Goal: Task Accomplishment & Management: Manage account settings

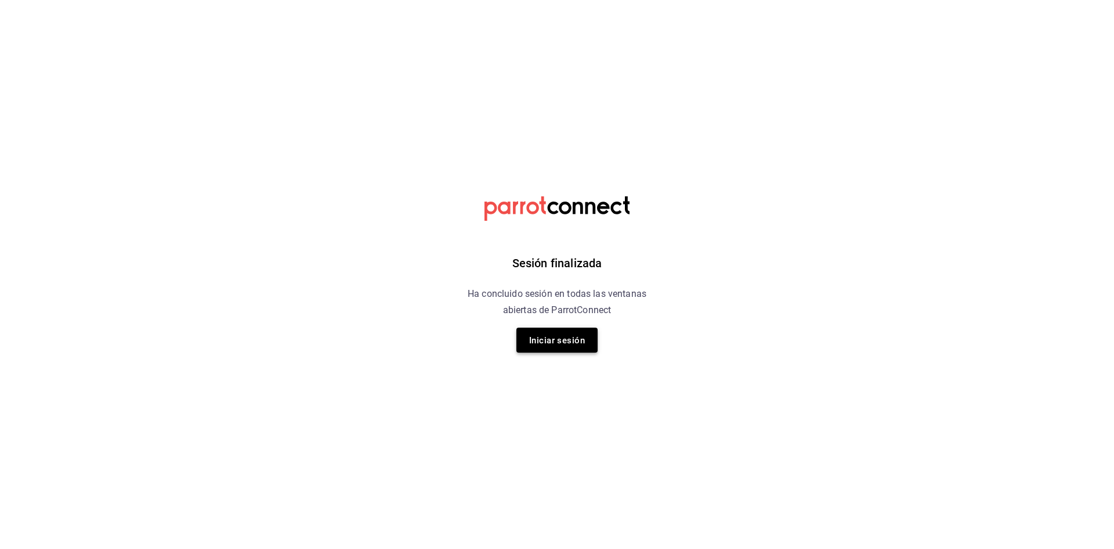
click at [558, 343] on font "Iniciar sesión" at bounding box center [557, 340] width 56 height 10
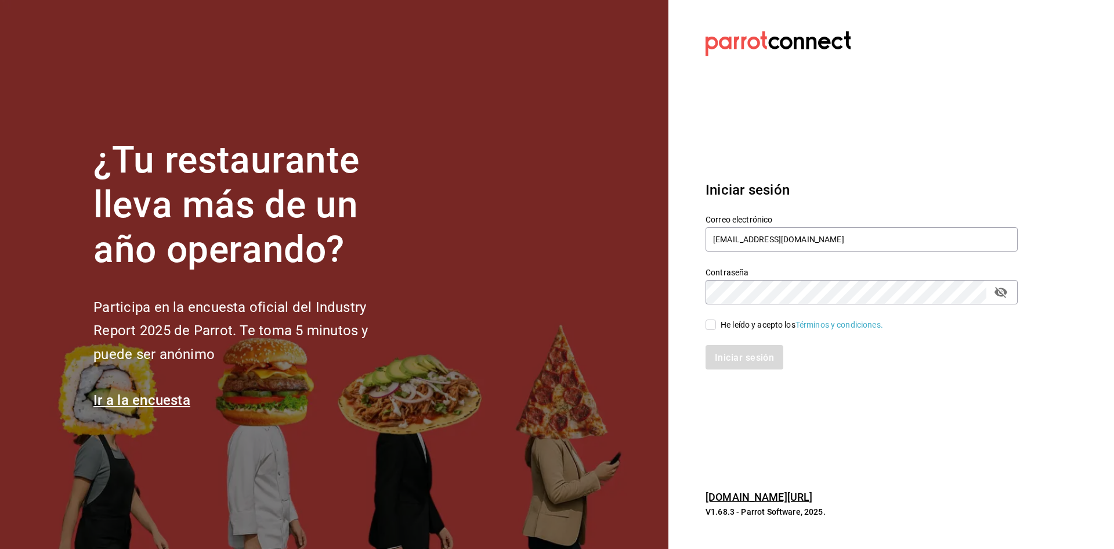
click at [1002, 290] on icon "campo de contraseña" at bounding box center [1001, 292] width 14 height 14
click at [712, 324] on input "He leído y acepto los Términos y condiciones." at bounding box center [711, 324] width 10 height 10
checkbox input "true"
click at [733, 362] on font "Iniciar sesión" at bounding box center [745, 356] width 59 height 11
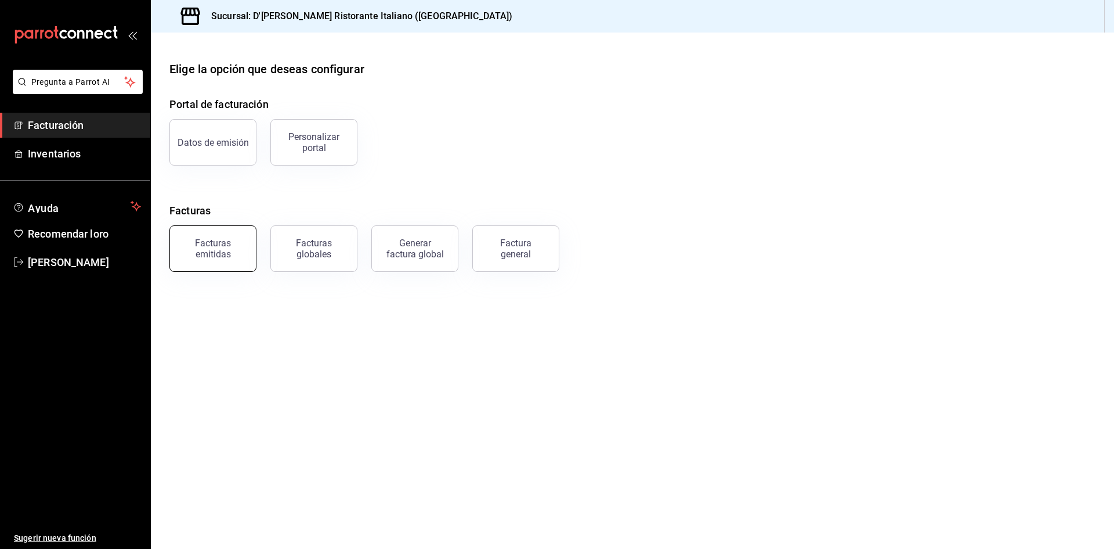
click at [211, 258] on font "Facturas emitidas" at bounding box center [213, 248] width 36 height 22
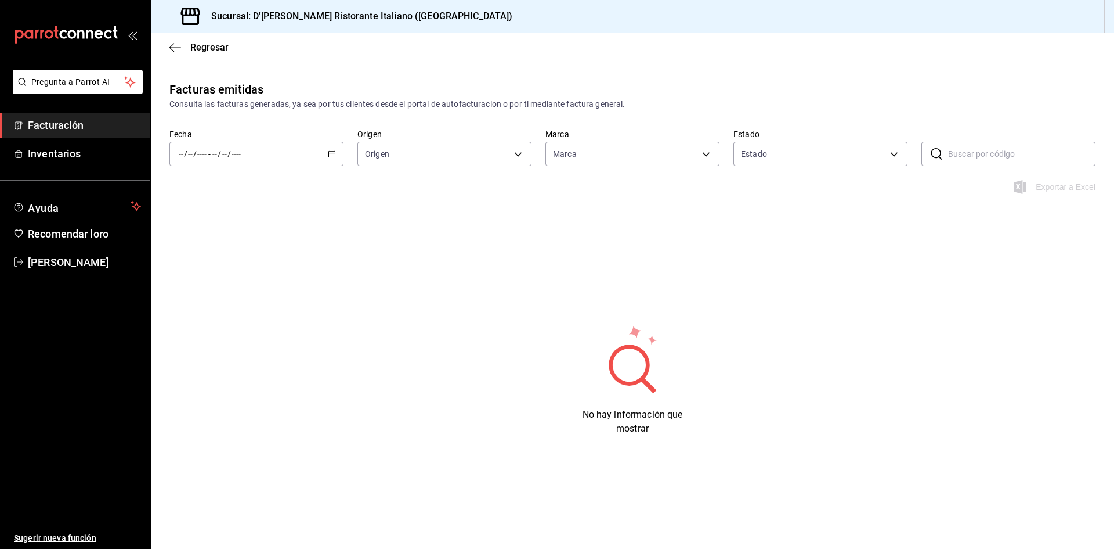
type input "cc944d3c-1805-43c1-9e3c-12384e1c3ced"
click at [901, 154] on body "Pregunta a Parrot AI Facturación Inventarios Ayuda Recomendar loro DEMETRIO PÉR…" at bounding box center [557, 274] width 1114 height 549
click at [901, 154] on div at bounding box center [557, 274] width 1114 height 549
click at [333, 158] on div "/ / - / /" at bounding box center [256, 154] width 174 height 24
click at [194, 216] on font "Ayer" at bounding box center [187, 214] width 17 height 9
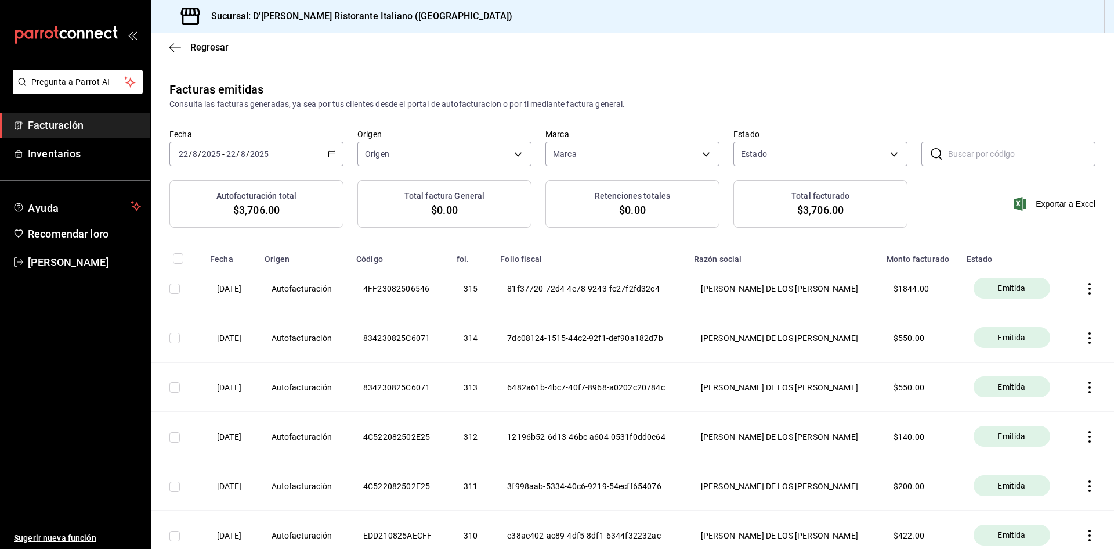
click at [1084, 293] on icon "button" at bounding box center [1090, 289] width 12 height 12
click at [1005, 77] on div at bounding box center [557, 274] width 1114 height 549
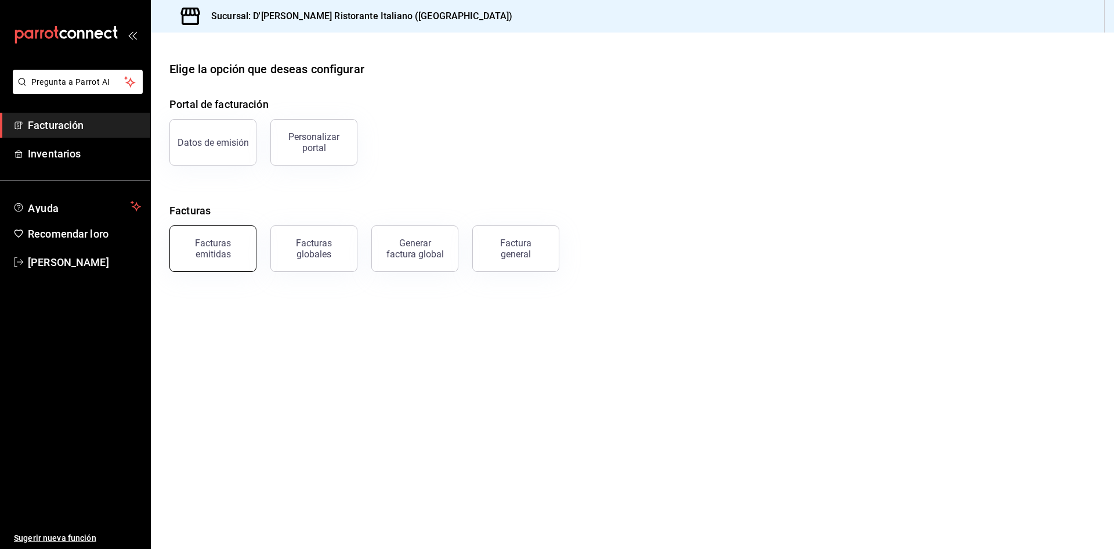
click at [211, 256] on font "Facturas emitidas" at bounding box center [213, 248] width 36 height 22
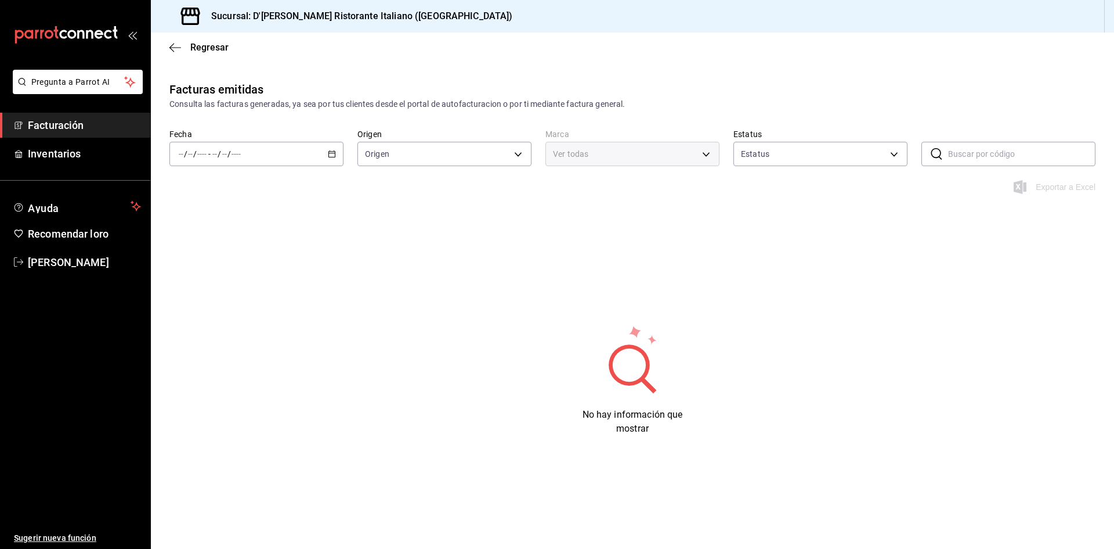
type input "ORDER_INVOICE,GENERAL_INVOICE"
type input "ACTIVE,PENDING_CANCELLATION,CANCELLED,PRE_CANCELLED"
type input "cc944d3c-1805-43c1-9e3c-12384e1c3ced"
click at [330, 153] on icon "button" at bounding box center [332, 154] width 8 height 8
click at [189, 217] on font "Ayer" at bounding box center [187, 214] width 17 height 9
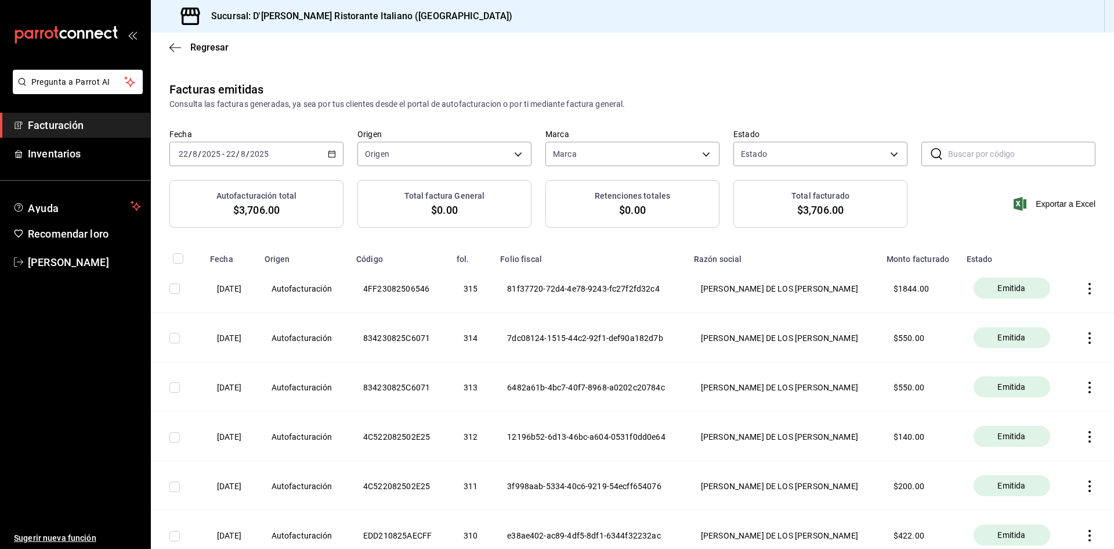
click at [175, 386] on input "checkbox" at bounding box center [174, 387] width 10 height 10
checkbox input "true"
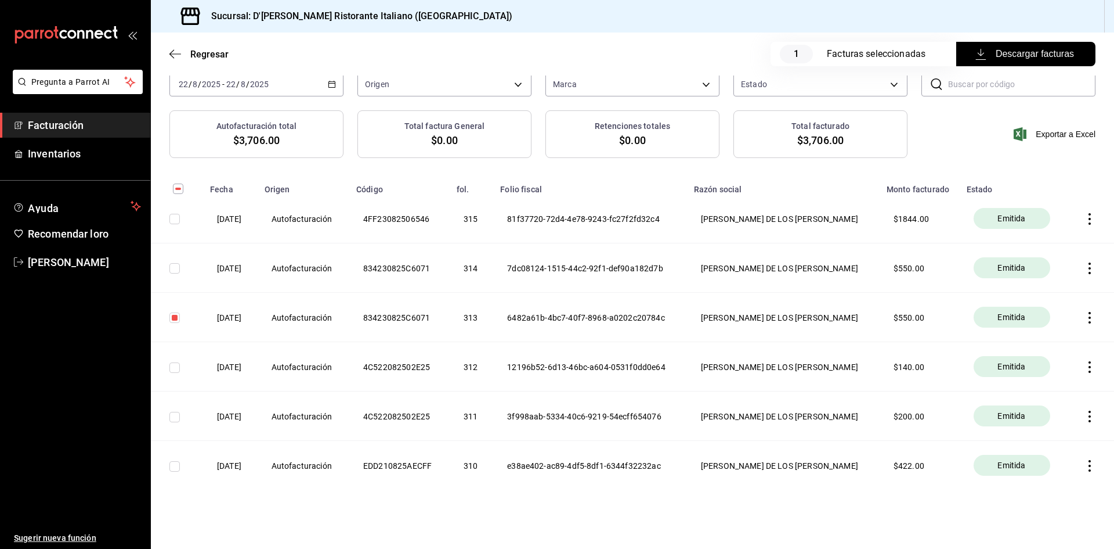
scroll to position [89, 0]
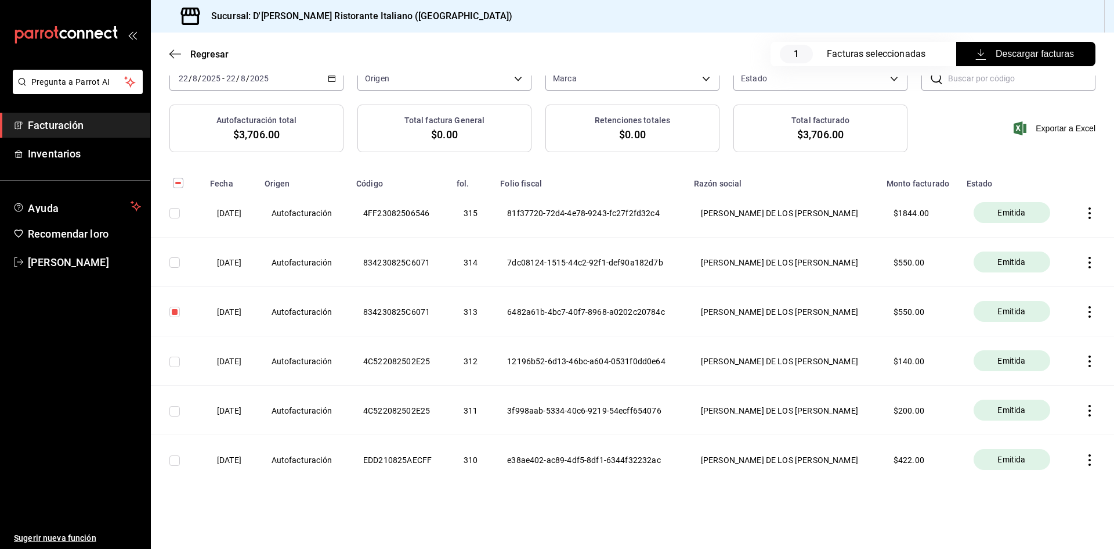
click at [1089, 312] on icon "button" at bounding box center [1090, 312] width 2 height 12
click at [940, 317] on div at bounding box center [557, 274] width 1114 height 549
click at [1089, 311] on icon "button" at bounding box center [1090, 312] width 2 height 12
click at [708, 331] on div at bounding box center [557, 274] width 1114 height 549
click at [1089, 311] on icon "button" at bounding box center [1090, 312] width 2 height 12
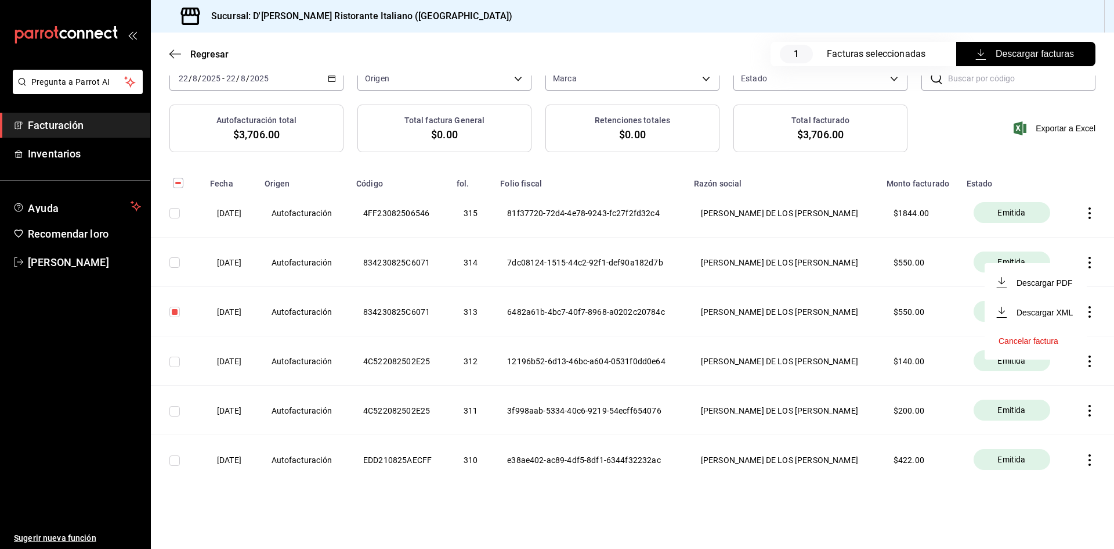
click at [1024, 342] on font "Cancelar factura" at bounding box center [1029, 340] width 60 height 9
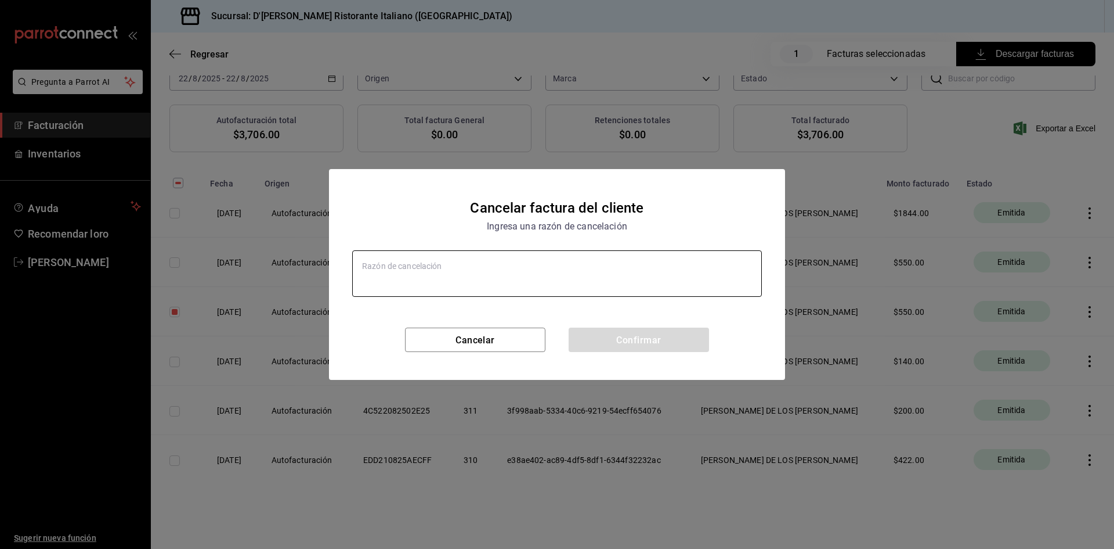
type textarea "x"
click at [412, 269] on textarea at bounding box center [557, 273] width 410 height 46
type textarea "e"
type textarea "x"
type textarea "er"
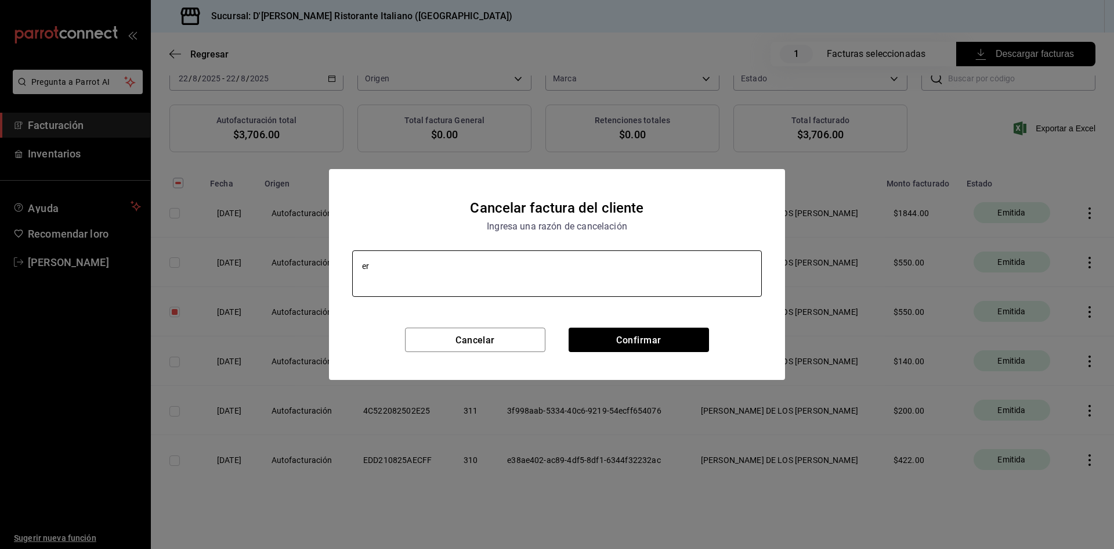
type textarea "x"
type textarea "err"
type textarea "x"
type textarea "erro"
type textarea "x"
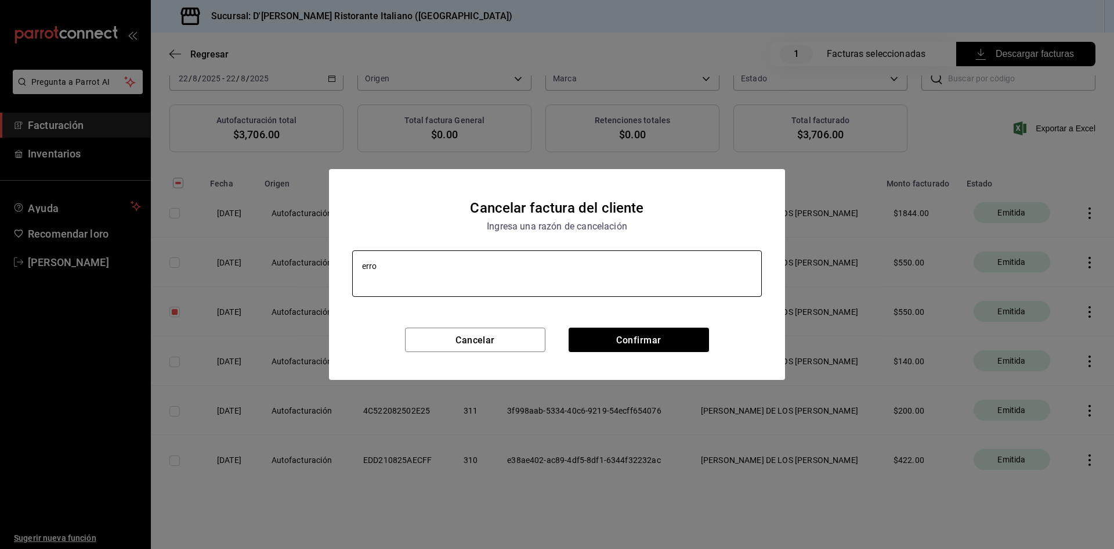
type textarea "error"
type textarea "x"
type textarea "error"
type textarea "x"
type textarea "error d"
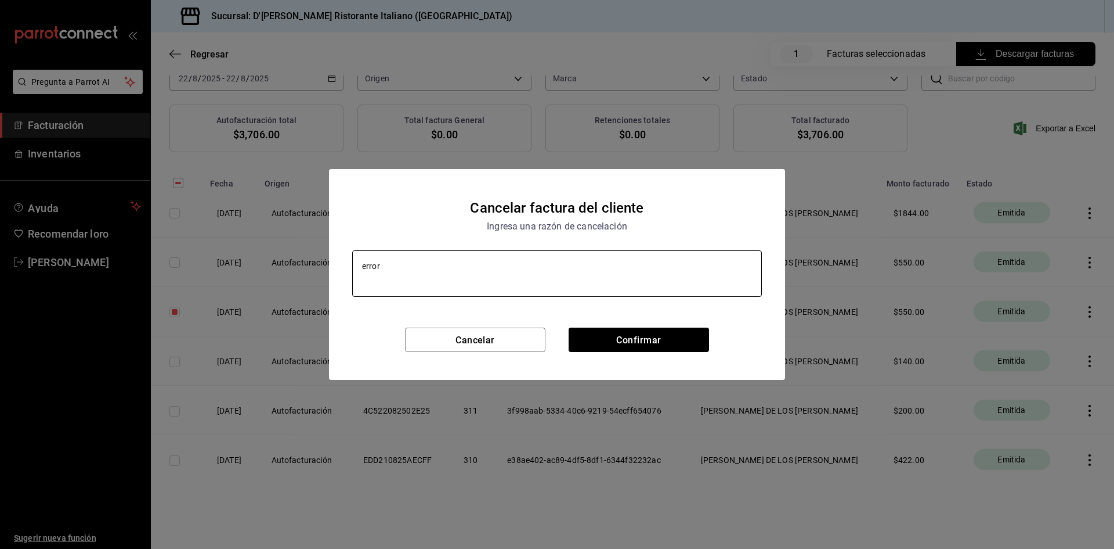
type textarea "x"
type textarea "error de"
type textarea "x"
type textarea "error de"
type textarea "x"
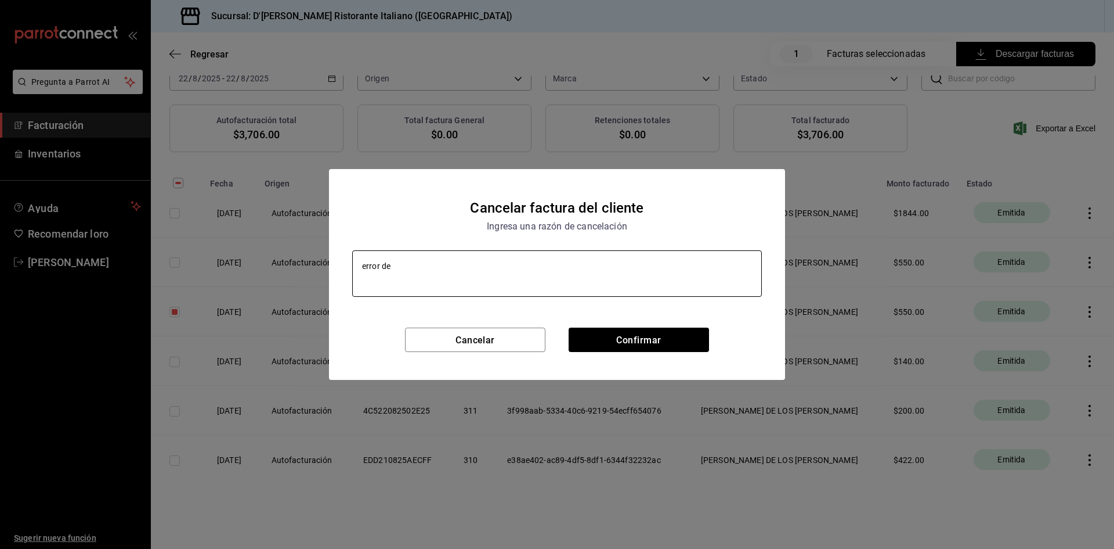
type textarea "error de c"
type textarea "x"
type textarea "error de co"
type textarea "x"
type textarea "error de con"
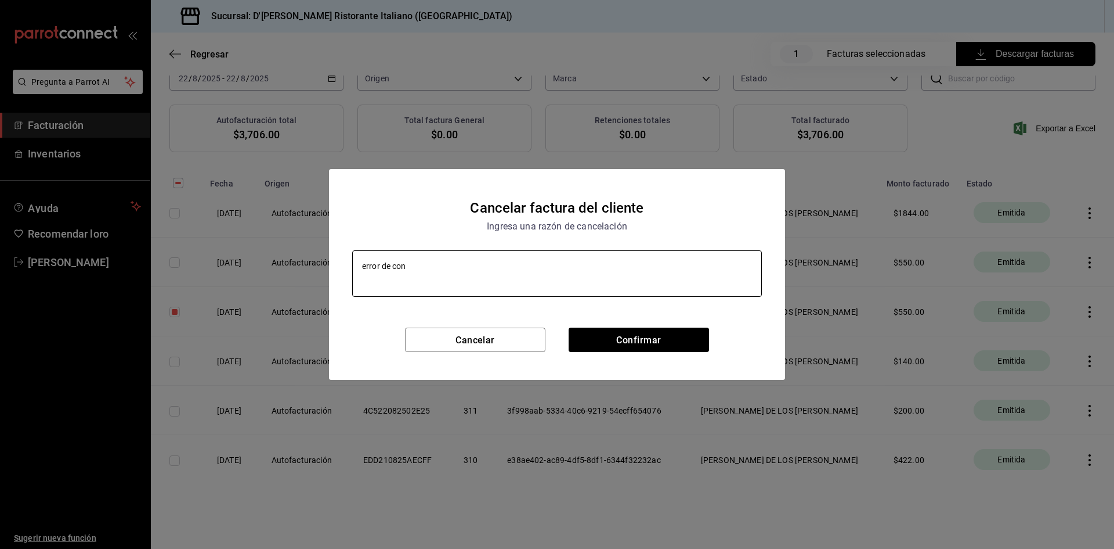
type textarea "x"
type textarea "error de conc"
type textarea "x"
type textarea "error de conce"
type textarea "x"
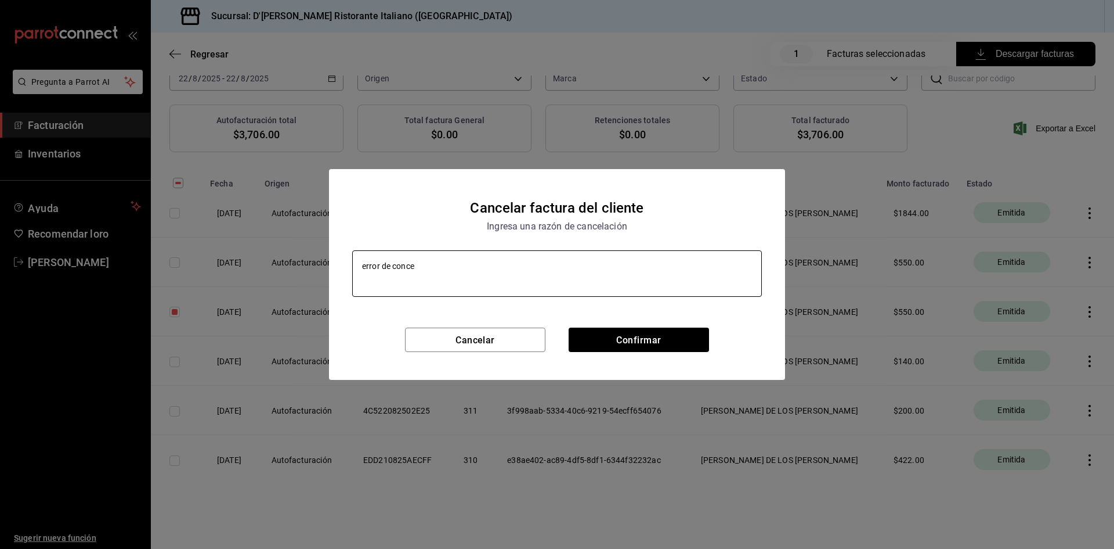
type textarea "error de concep"
type textarea "x"
type textarea "error de concept"
type textarea "x"
type textarea "error de concepto"
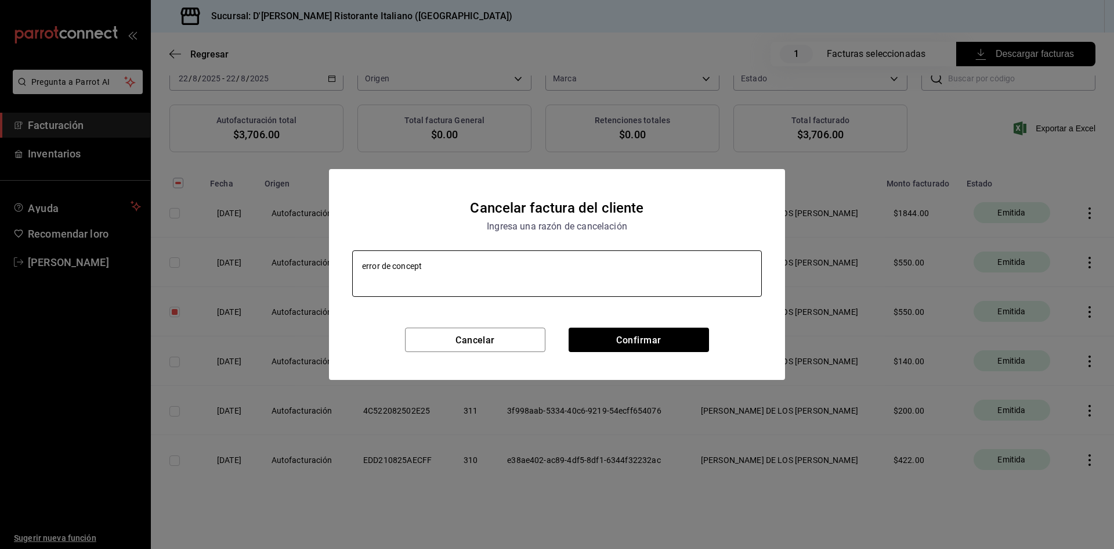
type textarea "x"
type textarea "error de concepto"
click at [633, 340] on font "Confirmar" at bounding box center [638, 339] width 45 height 11
type textarea "x"
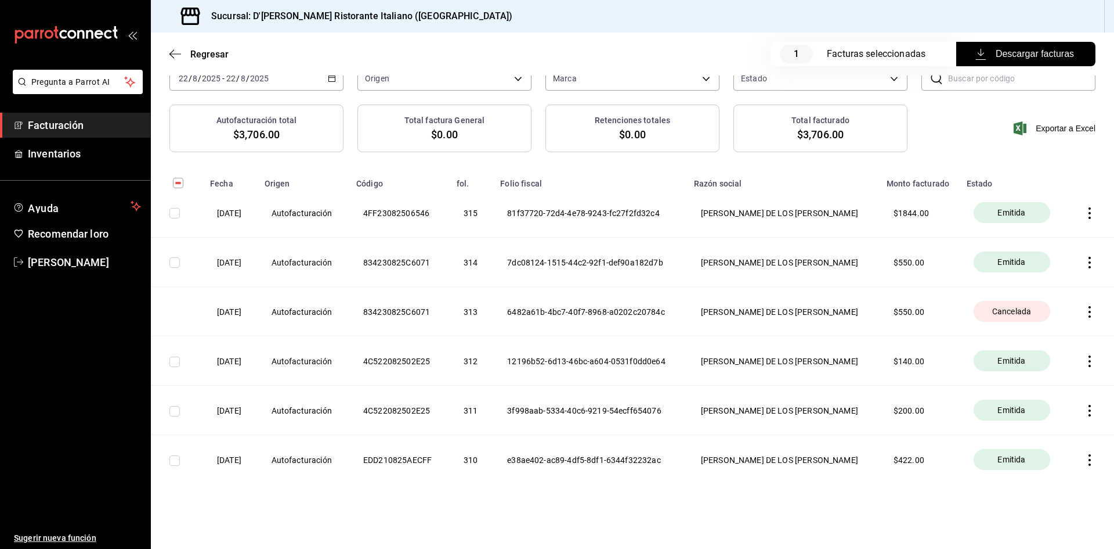
click at [1089, 315] on icon "button" at bounding box center [1090, 312] width 2 height 12
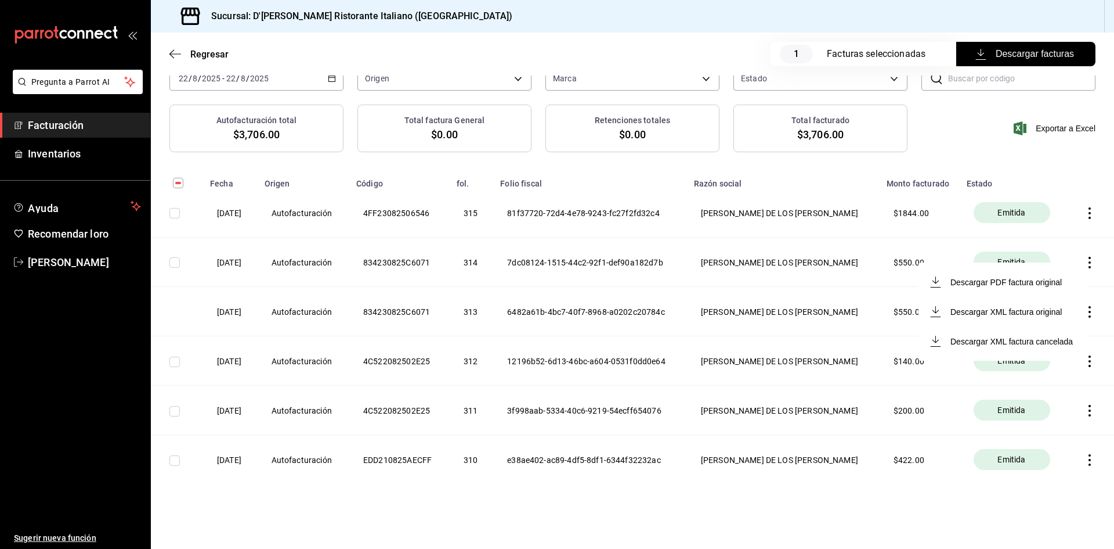
click at [516, 315] on div at bounding box center [557, 274] width 1114 height 549
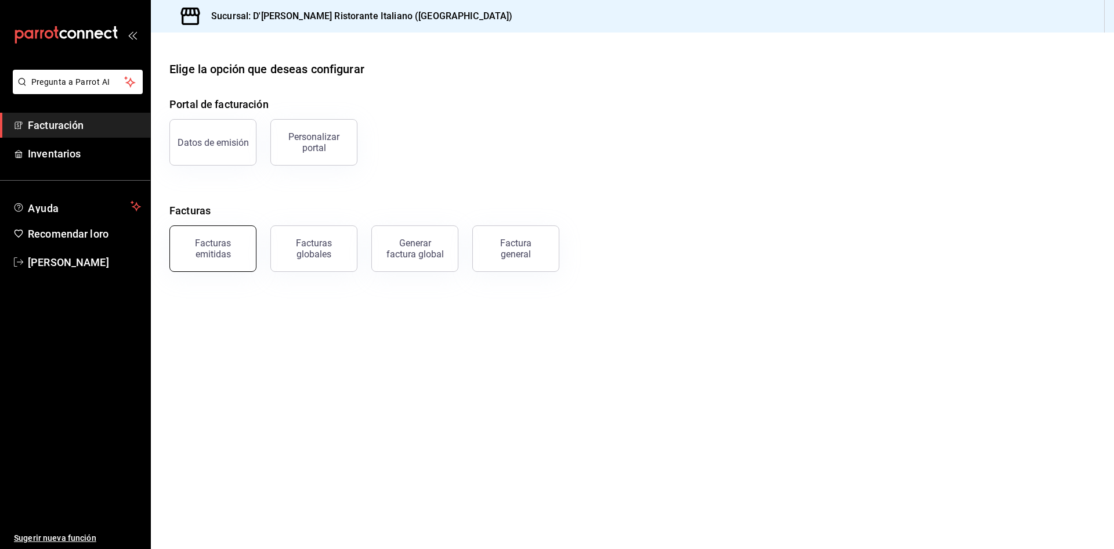
click at [217, 255] on font "Facturas emitidas" at bounding box center [213, 248] width 36 height 22
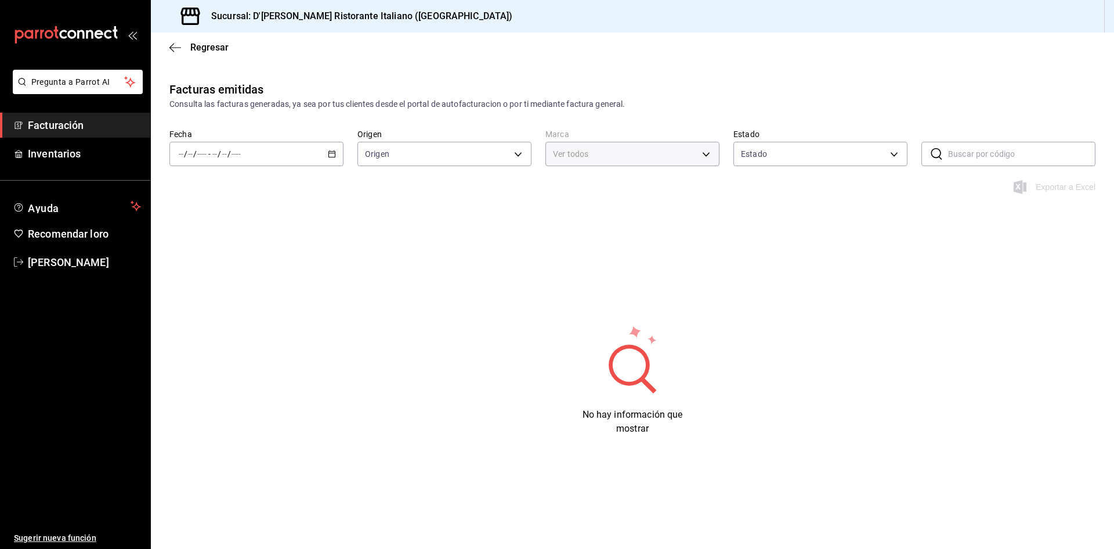
type input "cc944d3c-1805-43c1-9e3c-12384e1c3ced"
click at [335, 150] on icon "button" at bounding box center [332, 154] width 8 height 8
click at [188, 217] on font "Ayer" at bounding box center [187, 214] width 17 height 9
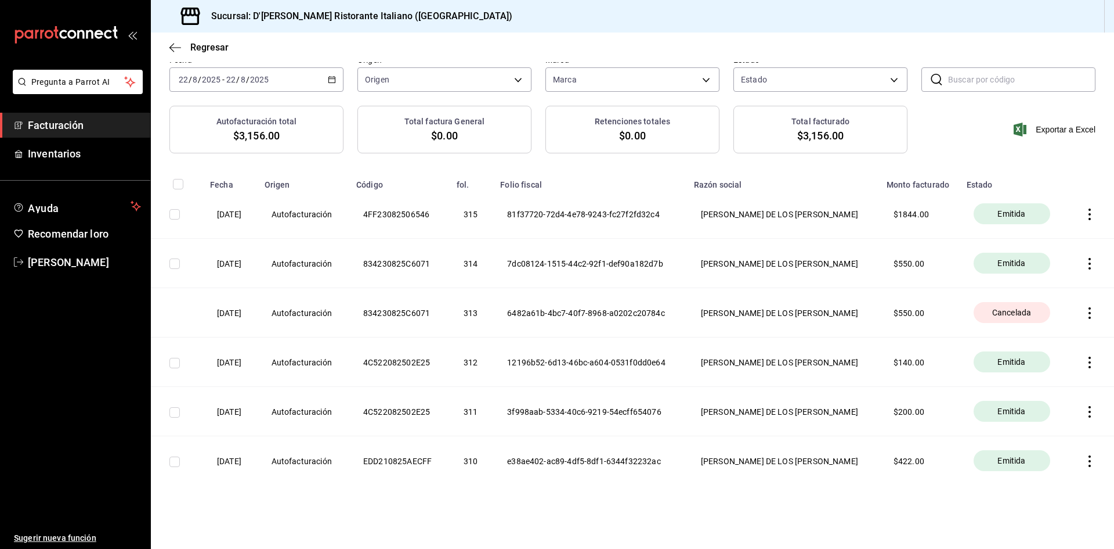
scroll to position [75, 0]
click at [517, 78] on body "Pregunta a Parrot AI Facturación Inventarios Ayuda Recomendar loro [PERSON_NAME…" at bounding box center [557, 274] width 1114 height 549
click at [517, 78] on div at bounding box center [557, 274] width 1114 height 549
click at [698, 78] on body "Pregunta a Parrot AI Facturación Inventarios Ayuda Recomendar loro [PERSON_NAME…" at bounding box center [557, 274] width 1114 height 549
click at [698, 78] on div at bounding box center [557, 274] width 1114 height 549
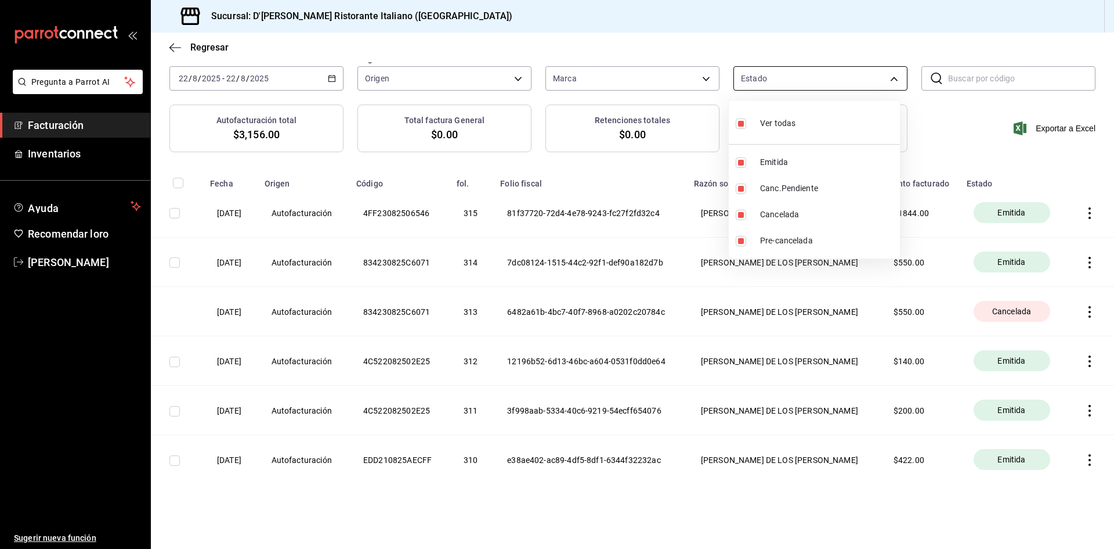
click at [890, 78] on body "Pregunta a Parrot AI Facturación Inventarios Ayuda Recomendar loro [PERSON_NAME…" at bounding box center [557, 274] width 1114 height 549
click at [512, 46] on div at bounding box center [557, 274] width 1114 height 549
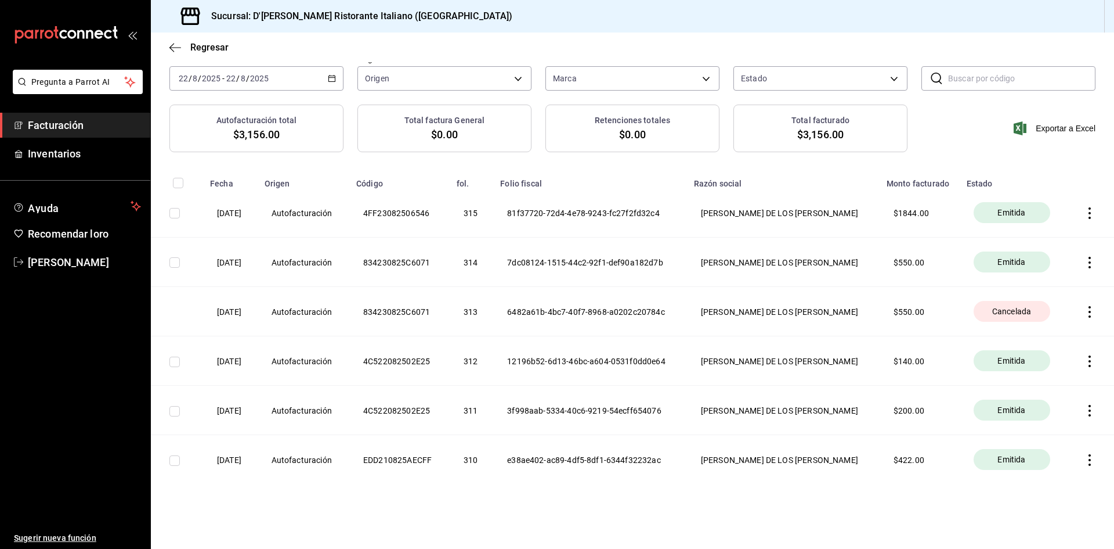
click at [176, 215] on input "checkbox" at bounding box center [174, 213] width 10 height 10
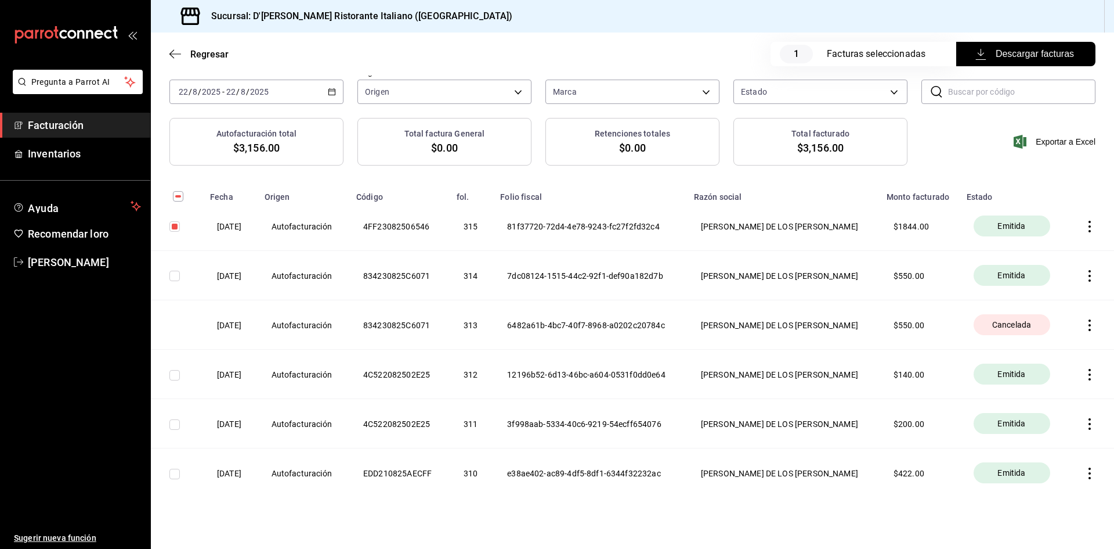
scroll to position [89, 0]
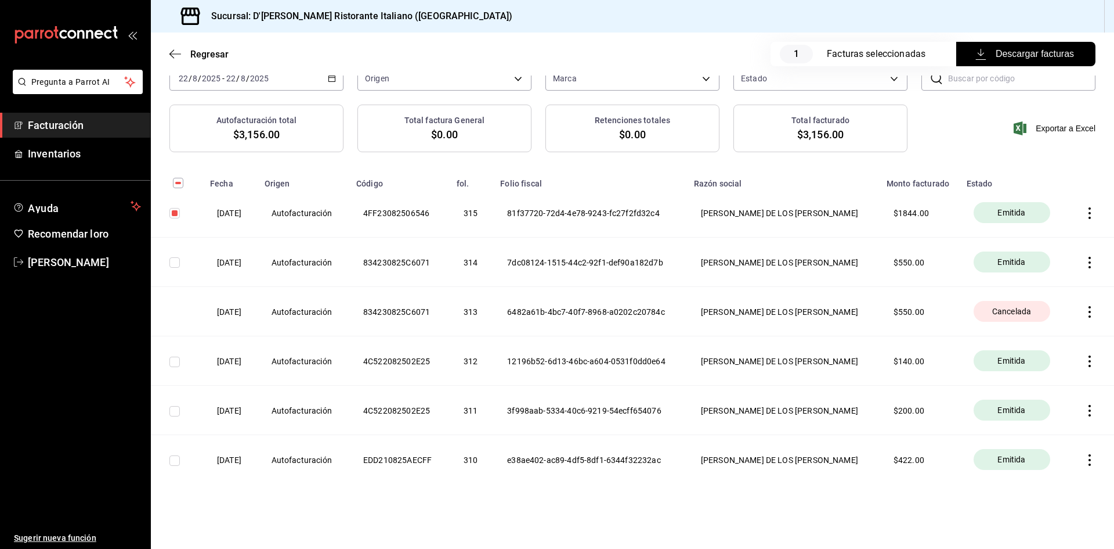
click at [175, 218] on input "checkbox" at bounding box center [174, 213] width 10 height 10
checkbox input "false"
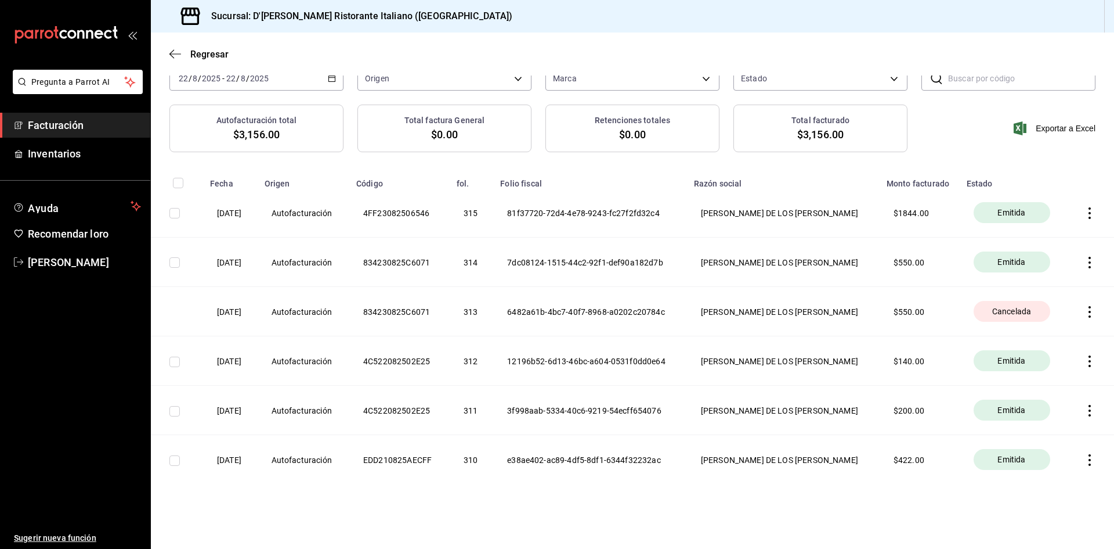
scroll to position [75, 0]
click at [170, 315] on td at bounding box center [177, 311] width 52 height 49
click at [1084, 311] on icon "button" at bounding box center [1090, 312] width 12 height 12
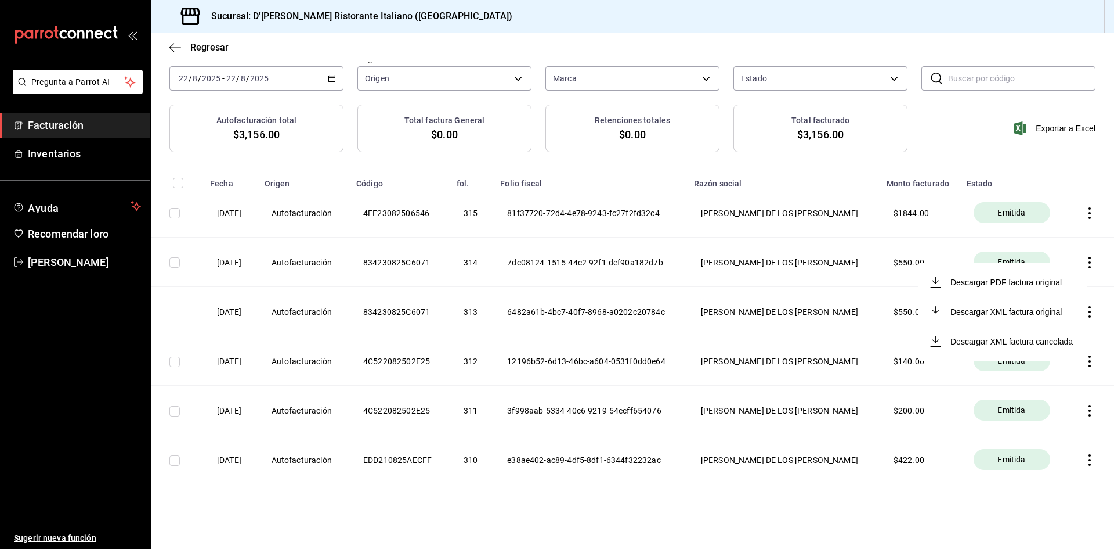
click at [1085, 262] on div "Descargar PDF factura original Descargar XML factura original Descargar XML fac…" at bounding box center [1003, 311] width 168 height 98
click at [1083, 257] on div at bounding box center [557, 274] width 1114 height 549
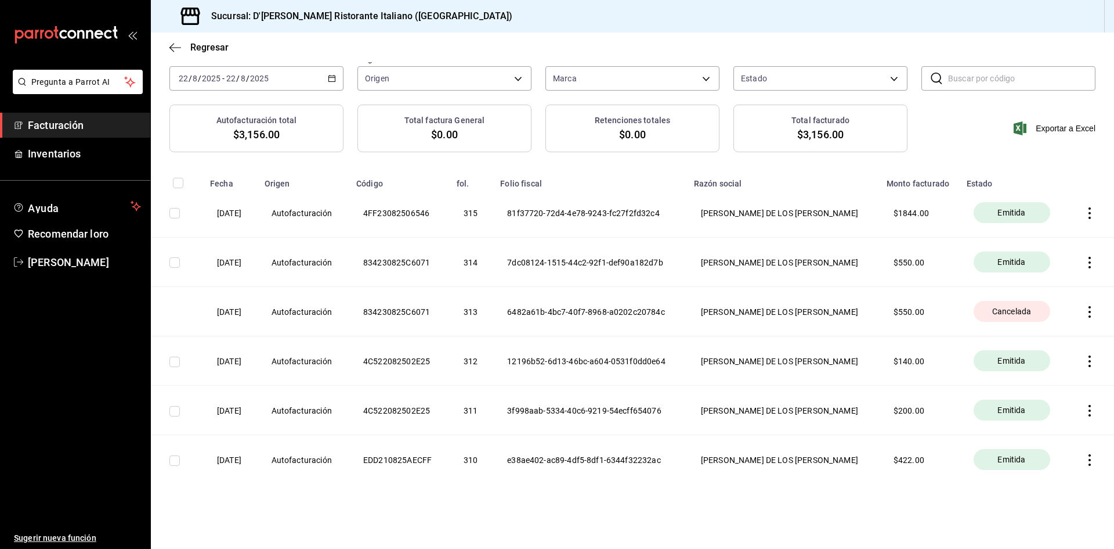
click at [1084, 261] on icon "button" at bounding box center [1090, 263] width 12 height 12
click at [174, 264] on div at bounding box center [557, 274] width 1114 height 549
click at [175, 265] on input "checkbox" at bounding box center [174, 262] width 10 height 10
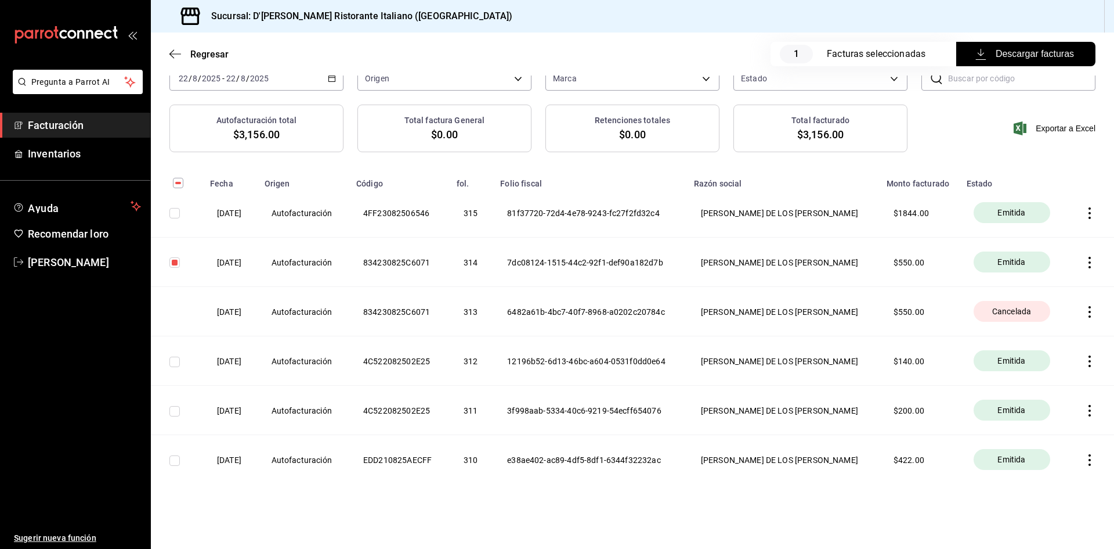
click at [175, 265] on input "checkbox" at bounding box center [174, 262] width 10 height 10
checkbox input "false"
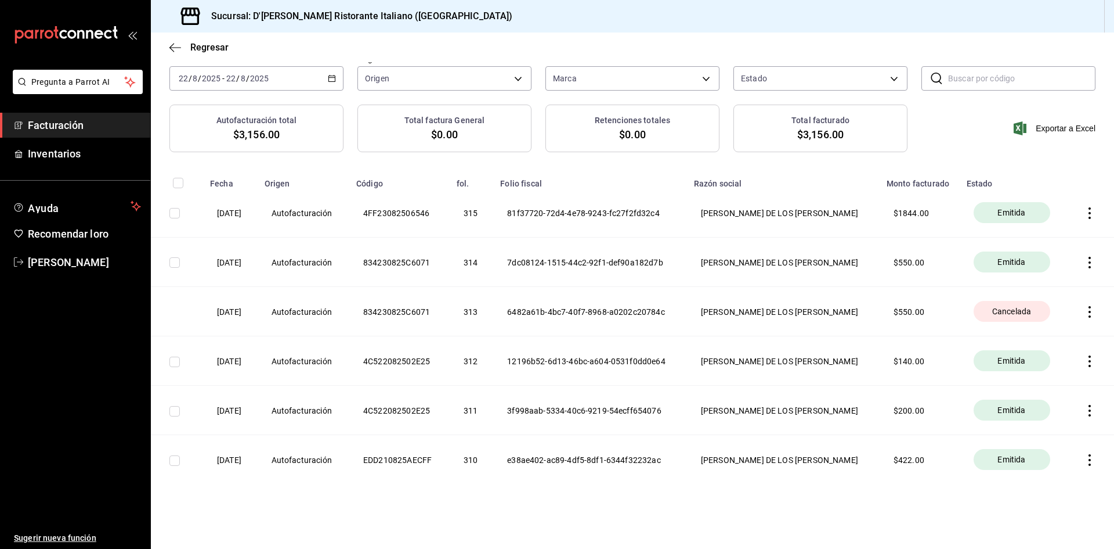
scroll to position [75, 0]
click at [46, 124] on font "Facturación" at bounding box center [56, 125] width 56 height 12
